Goal: Task Accomplishment & Management: Use online tool/utility

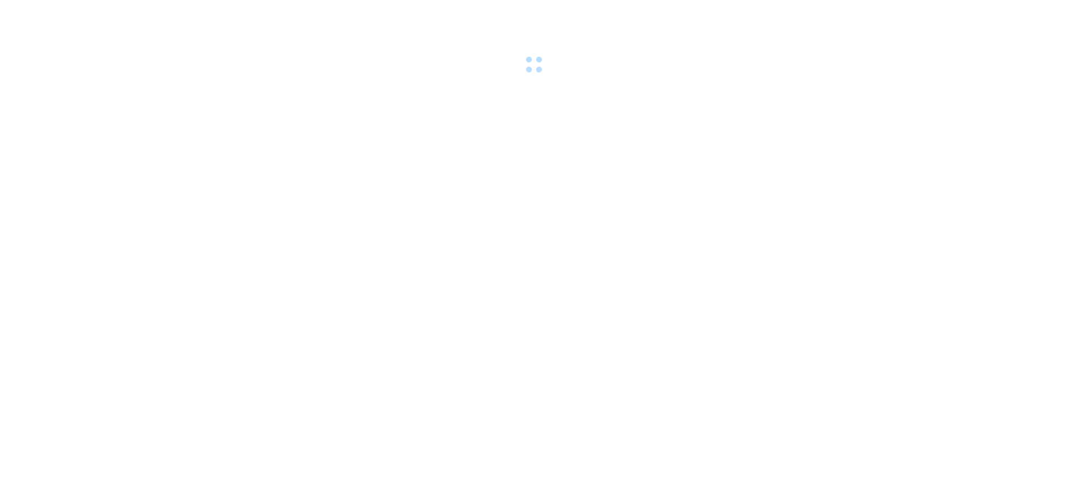
drag, startPoint x: 0, startPoint y: 0, endPoint x: 246, endPoint y: 279, distance: 372.0
click at [246, 279] on body at bounding box center [534, 244] width 1068 height 489
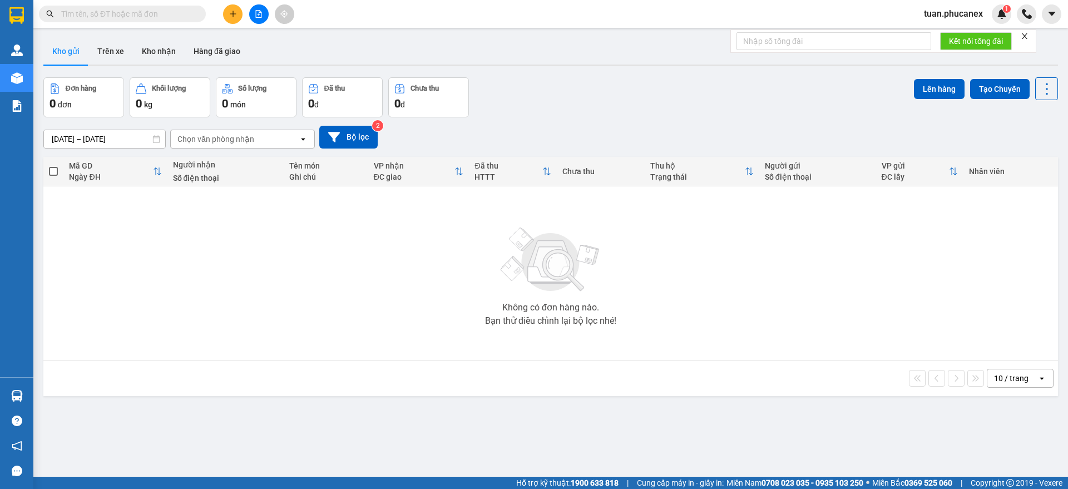
click at [255, 17] on icon "file-add" at bounding box center [259, 14] width 8 height 8
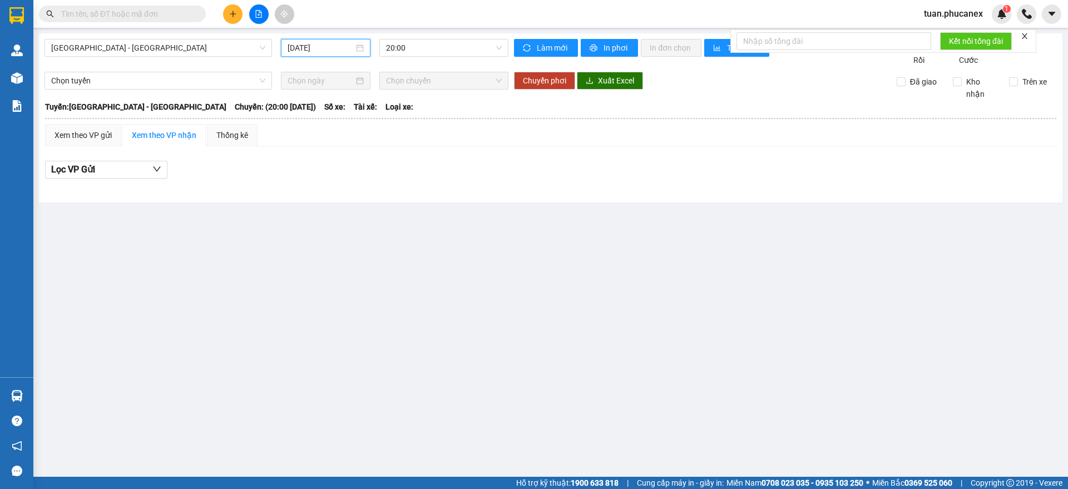
click at [352, 49] on input "[DATE]" at bounding box center [321, 48] width 66 height 12
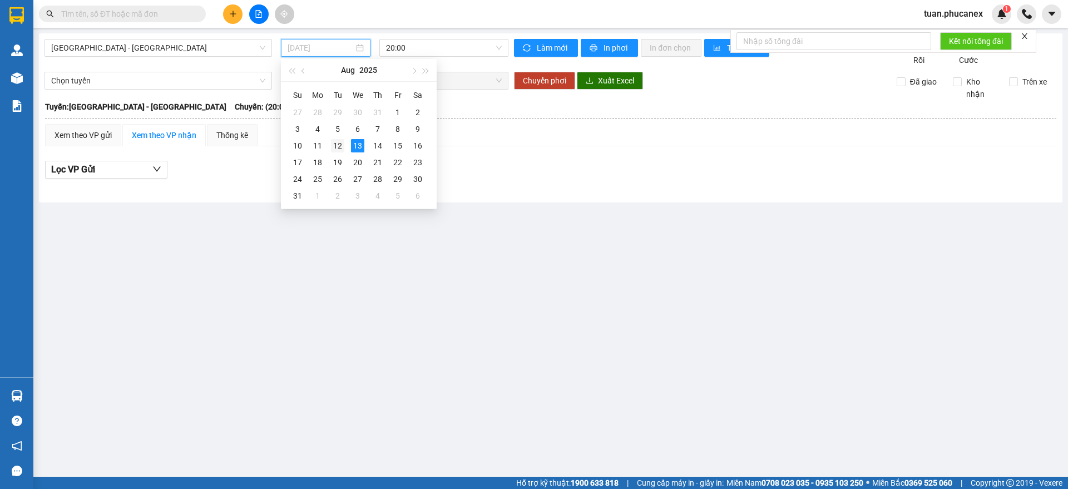
click at [340, 142] on div "12" at bounding box center [337, 145] width 13 height 13
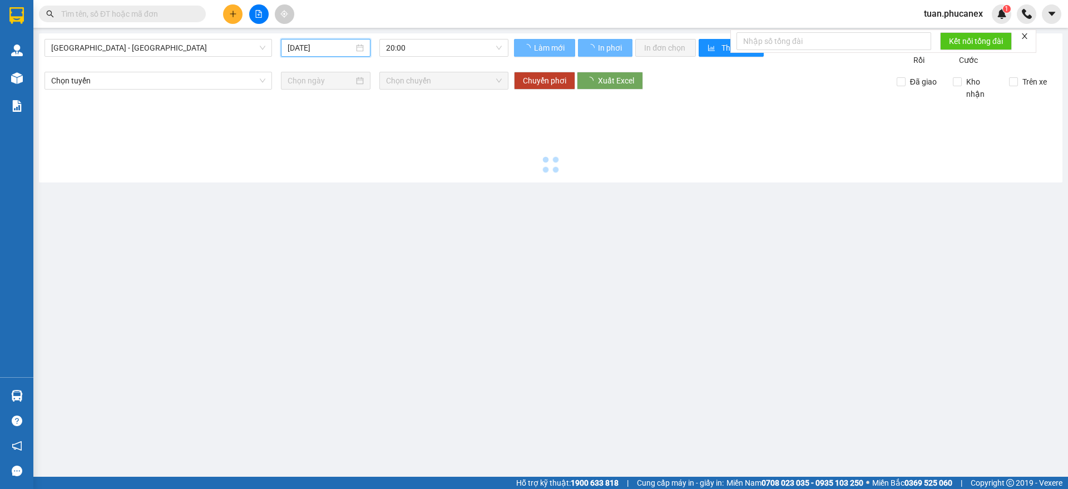
type input "[DATE]"
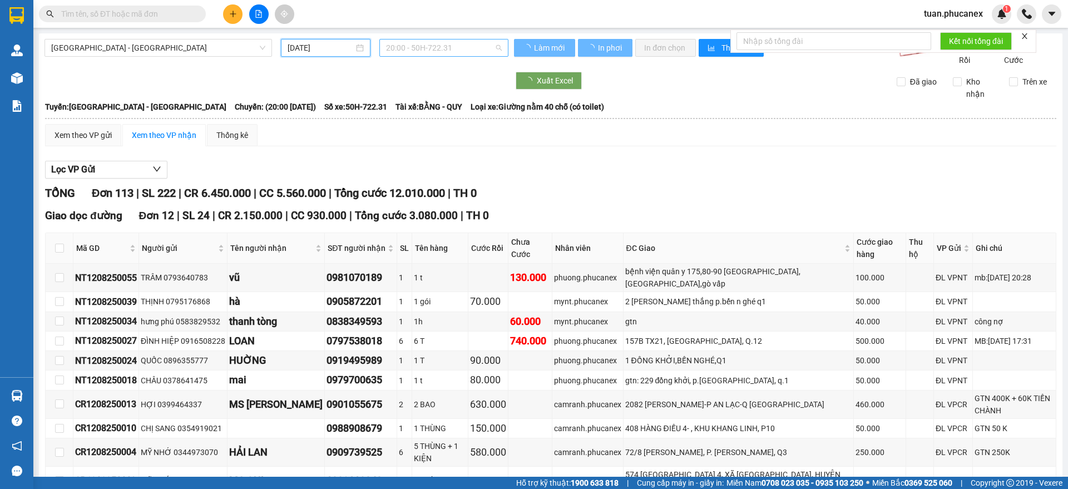
click at [467, 43] on span "20:00 - 50H-722.31" at bounding box center [444, 47] width 116 height 17
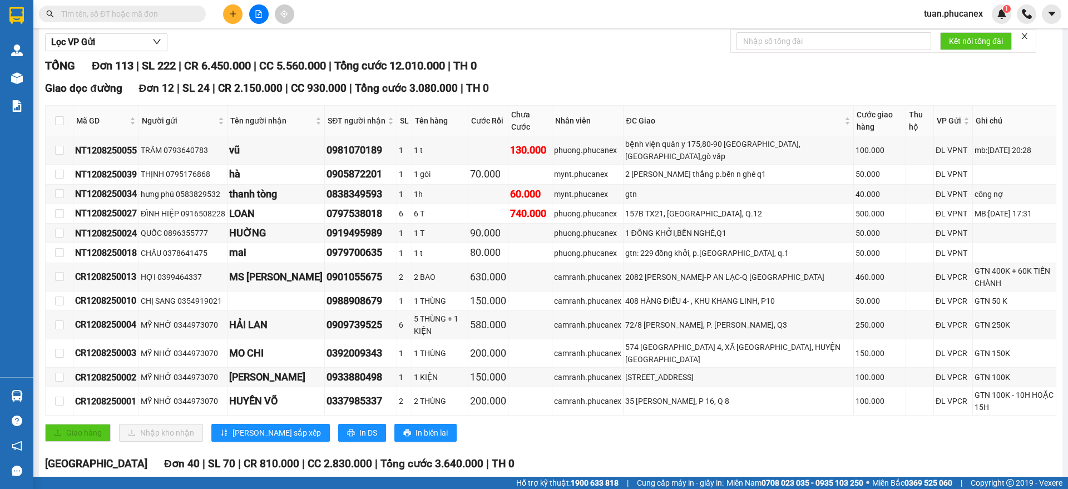
scroll to position [135, 0]
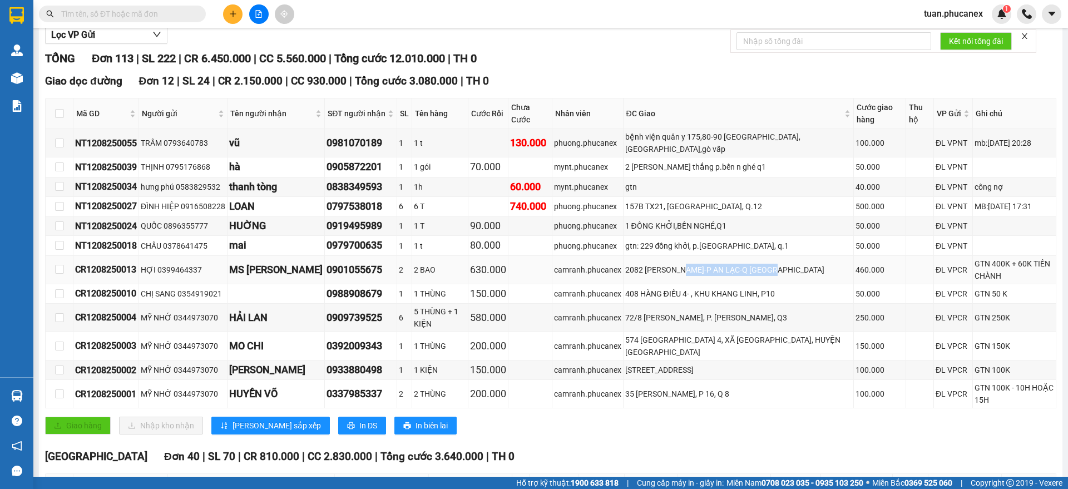
drag, startPoint x: 716, startPoint y: 272, endPoint x: 661, endPoint y: 268, distance: 55.8
click at [661, 268] on div "2082 [PERSON_NAME]-P AN LẠC-Q [GEOGRAPHIC_DATA]" at bounding box center [738, 270] width 226 height 12
drag, startPoint x: 1018, startPoint y: 278, endPoint x: 921, endPoint y: 248, distance: 101.3
click at [907, 255] on tbody "NT1208250055 TRÂM 0793640783 vũ 0981070189 1 1 t 130.000 phuong.phucanex bệnh v…" at bounding box center [551, 268] width 1011 height 279
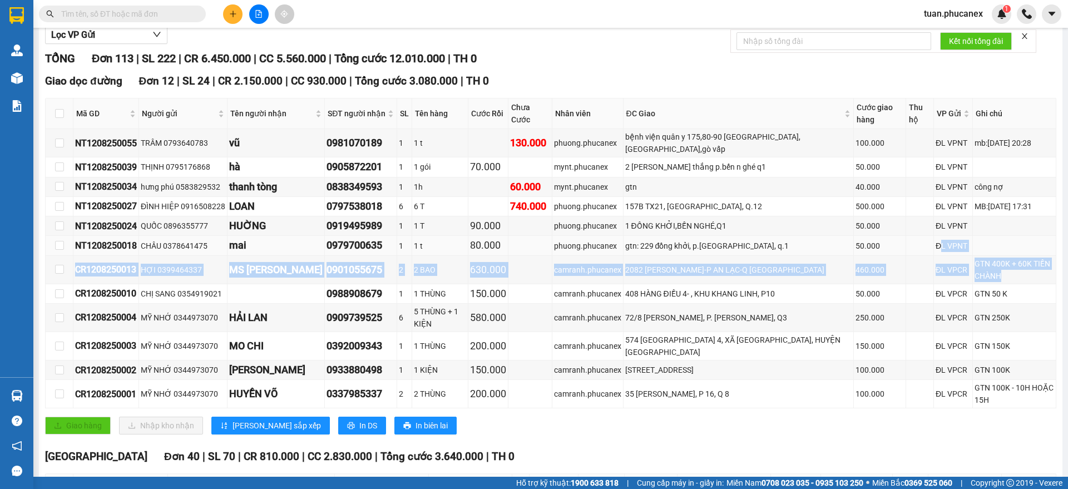
click at [973, 240] on td at bounding box center [1014, 245] width 83 height 19
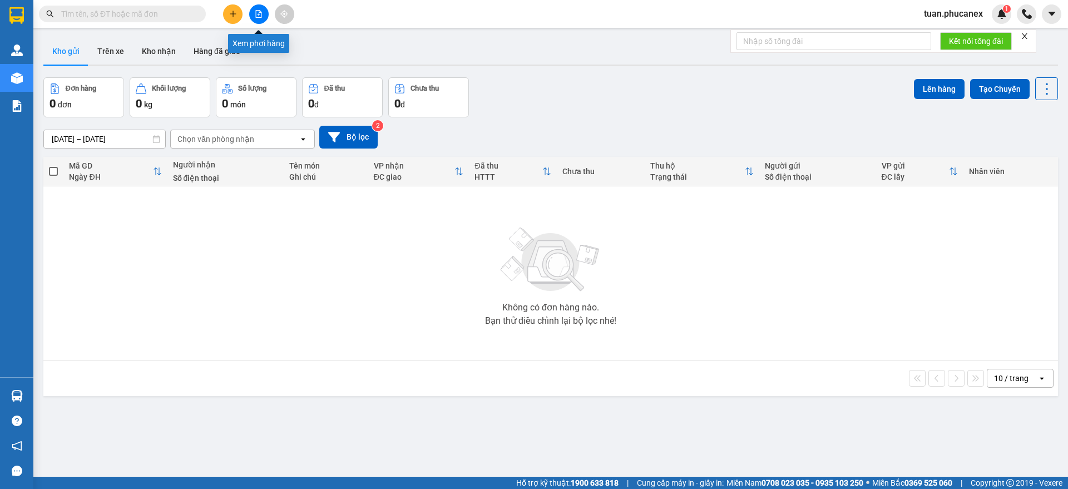
click at [262, 13] on button at bounding box center [258, 13] width 19 height 19
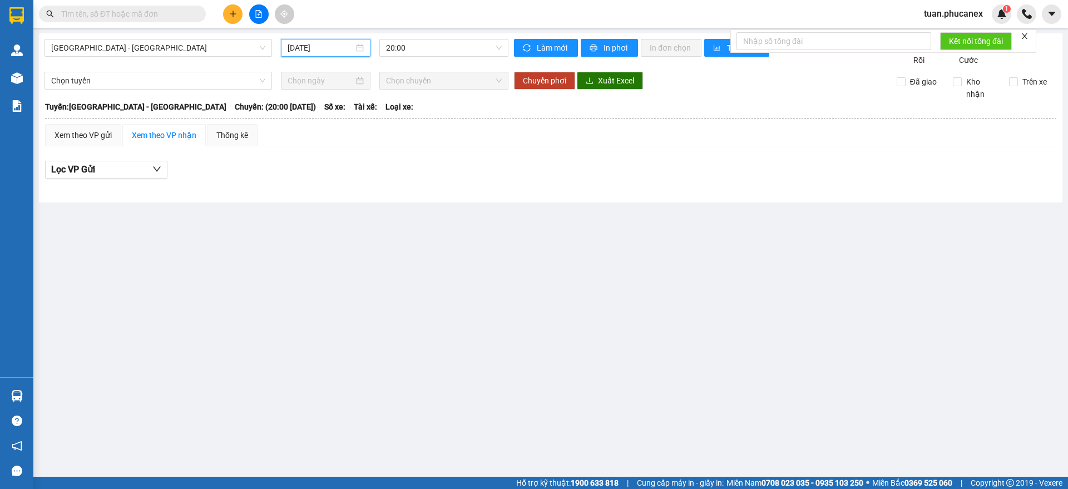
click at [310, 45] on input "[DATE]" at bounding box center [321, 48] width 66 height 12
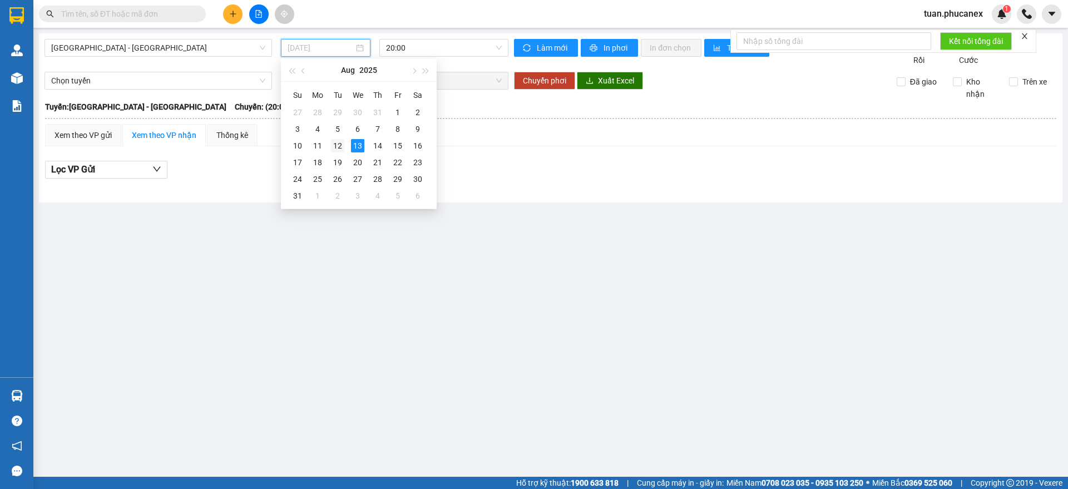
click at [340, 143] on div "12" at bounding box center [337, 145] width 13 height 13
type input "[DATE]"
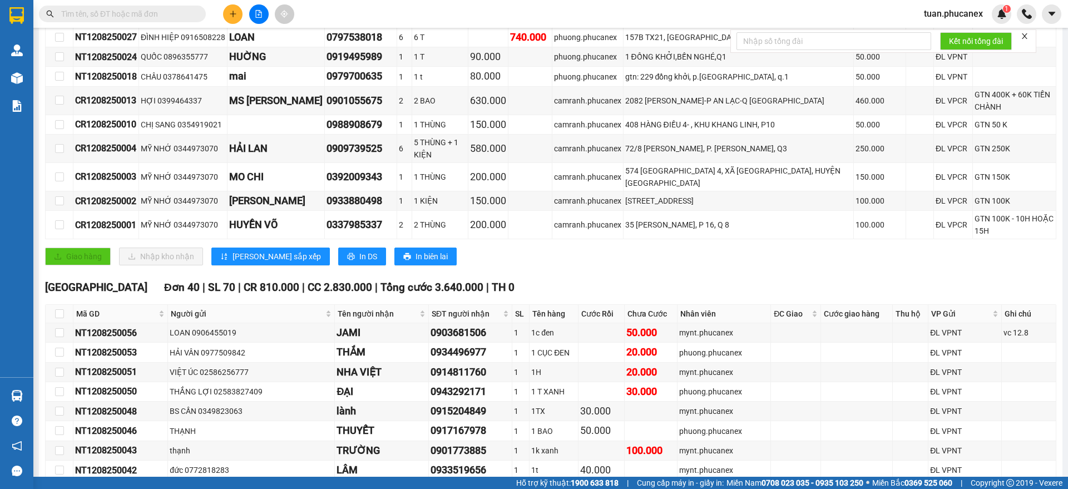
scroll to position [248, 0]
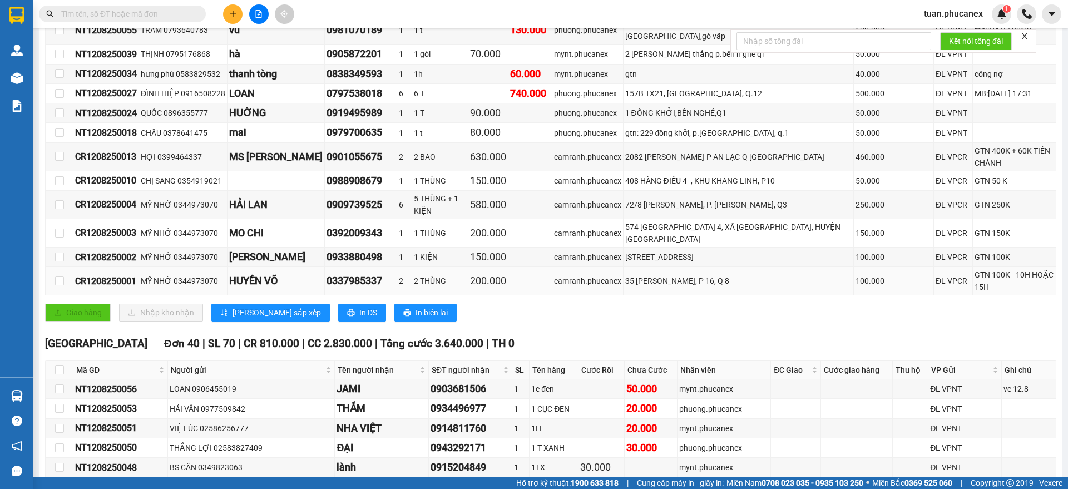
click at [731, 276] on div "35 [PERSON_NAME], P 16, Q 8" at bounding box center [738, 281] width 226 height 12
drag, startPoint x: 731, startPoint y: 276, endPoint x: 577, endPoint y: 282, distance: 154.7
click at [564, 280] on tr "CR1208250001 MỸ NHỚ 0344973070 HUYỀN VÕ 0337985337 2 2 THÙNG 200.000 camranh.ph…" at bounding box center [551, 281] width 1011 height 28
drag, startPoint x: 765, startPoint y: 318, endPoint x: 771, endPoint y: 315, distance: 6.7
click at [765, 318] on div "[GEOGRAPHIC_DATA] dọc đường Đơn 12 | SL 24 | CR 2.150.000 | CC 930.000 | Tổng c…" at bounding box center [550, 145] width 1011 height 370
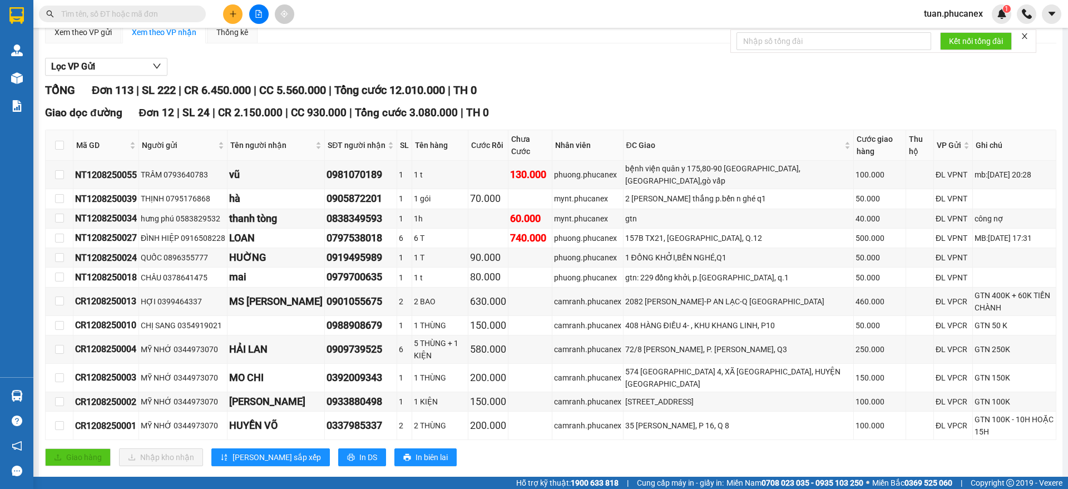
scroll to position [113, 0]
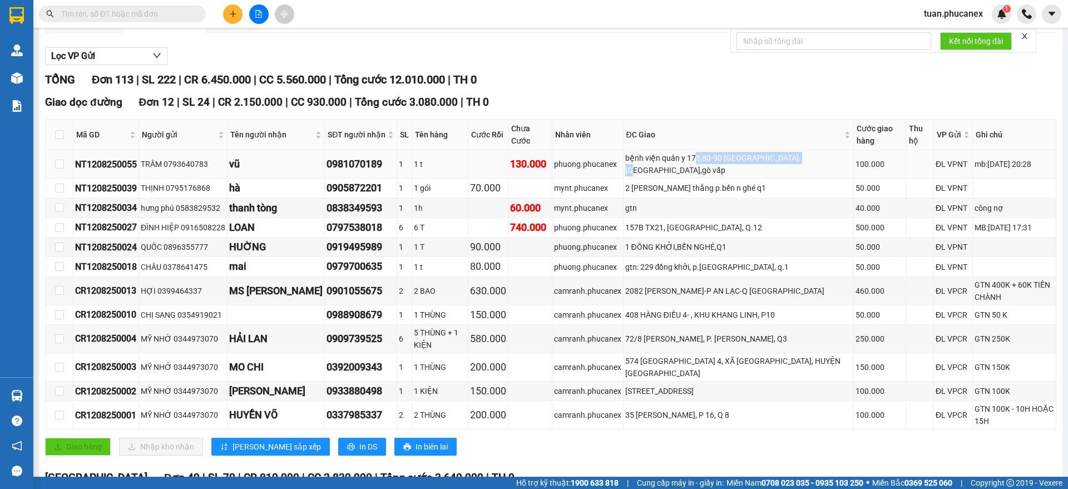
drag, startPoint x: 776, startPoint y: 167, endPoint x: 676, endPoint y: 178, distance: 100.7
click at [676, 178] on td "bệnh viện quân y 175,80-90 [GEOGRAPHIC_DATA],[GEOGRAPHIC_DATA],gò vấp" at bounding box center [739, 164] width 230 height 28
click at [768, 191] on div "2 [PERSON_NAME] thắng p.bến n ghé q1" at bounding box center [738, 188] width 226 height 12
